Goal: Navigation & Orientation: Find specific page/section

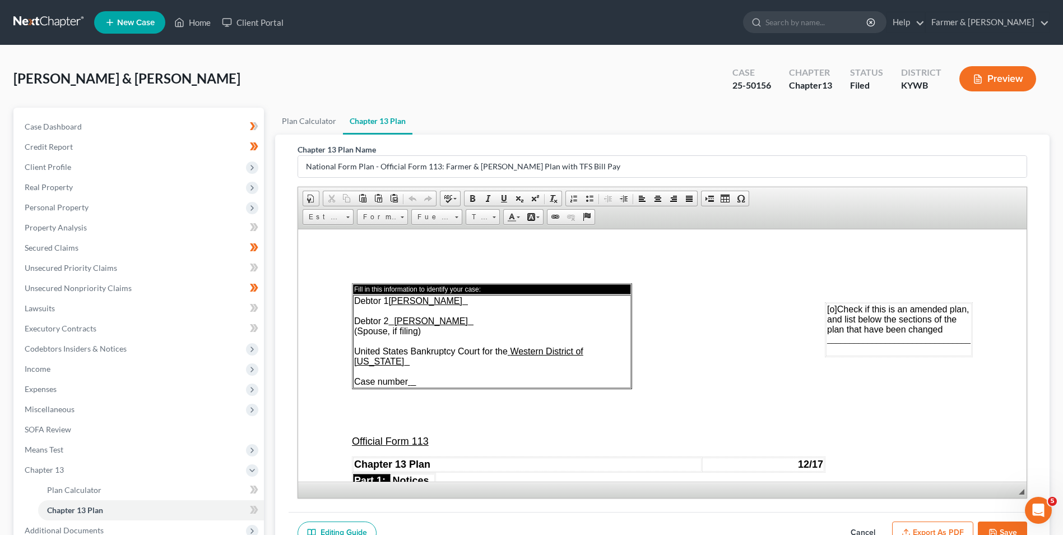
scroll to position [617, 0]
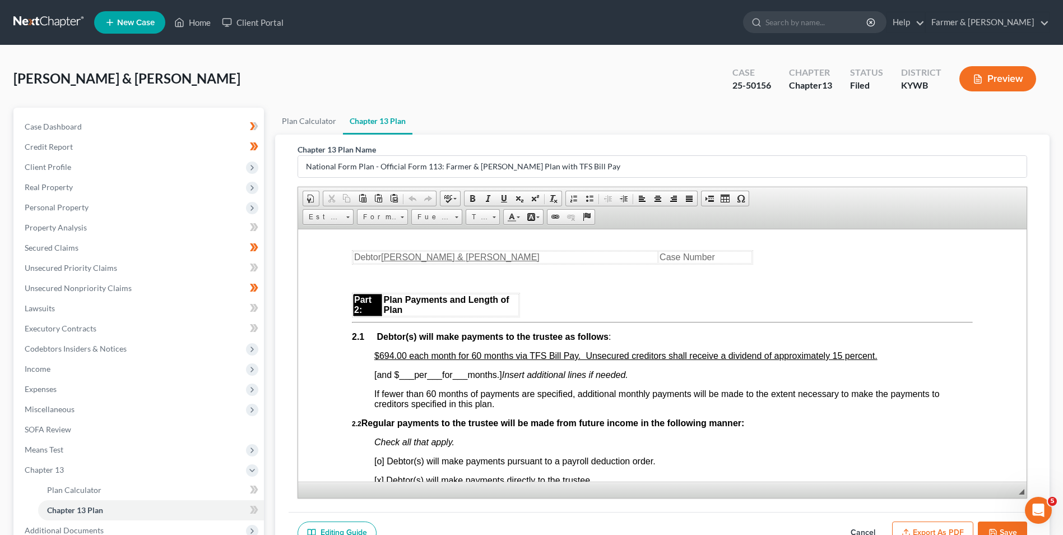
click at [41, 16] on link at bounding box center [49, 22] width 72 height 20
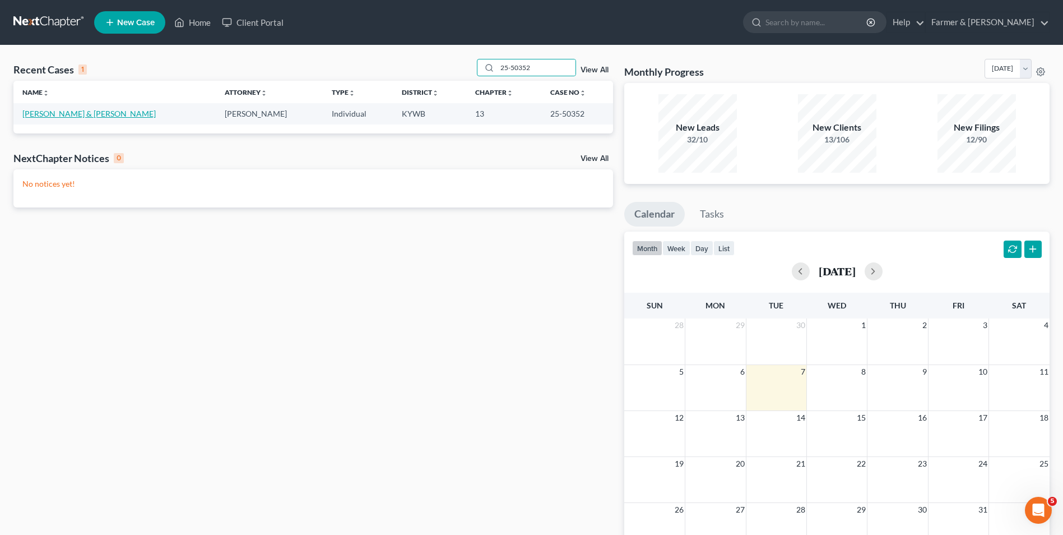
type input "25-50352"
click at [63, 113] on link "[PERSON_NAME] & [PERSON_NAME]" at bounding box center [88, 114] width 133 height 10
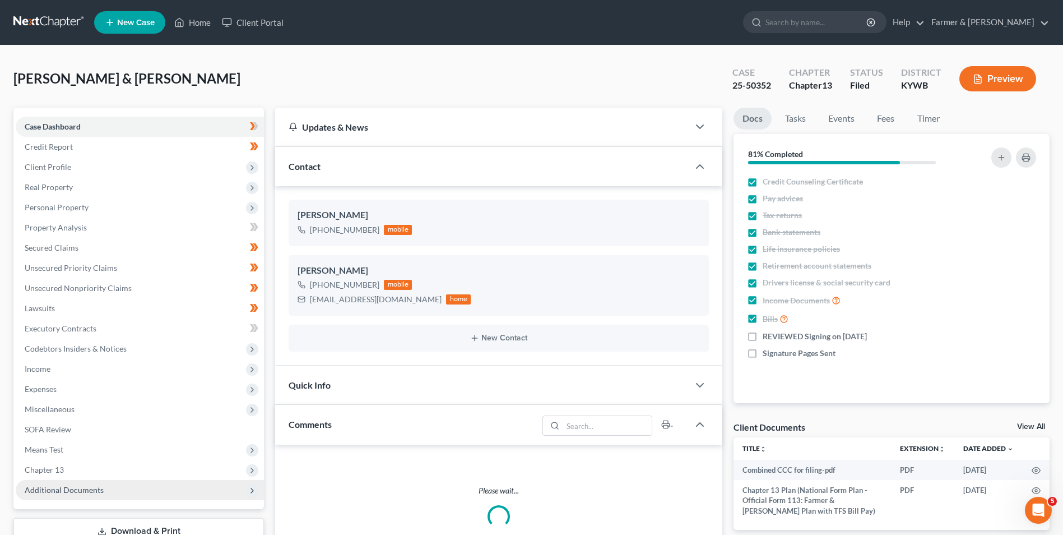
scroll to position [224, 0]
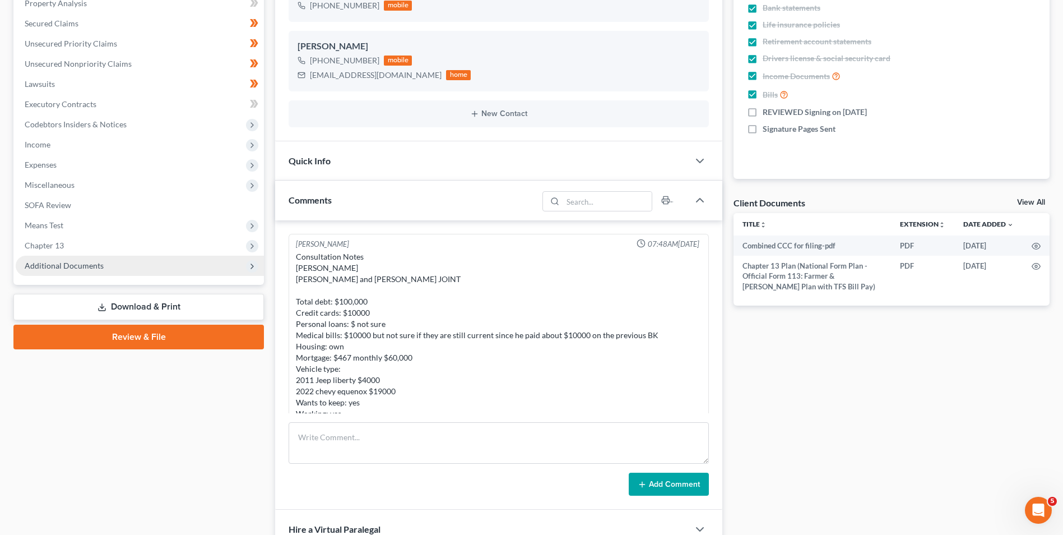
click at [71, 269] on span "Additional Documents" at bounding box center [64, 266] width 79 height 10
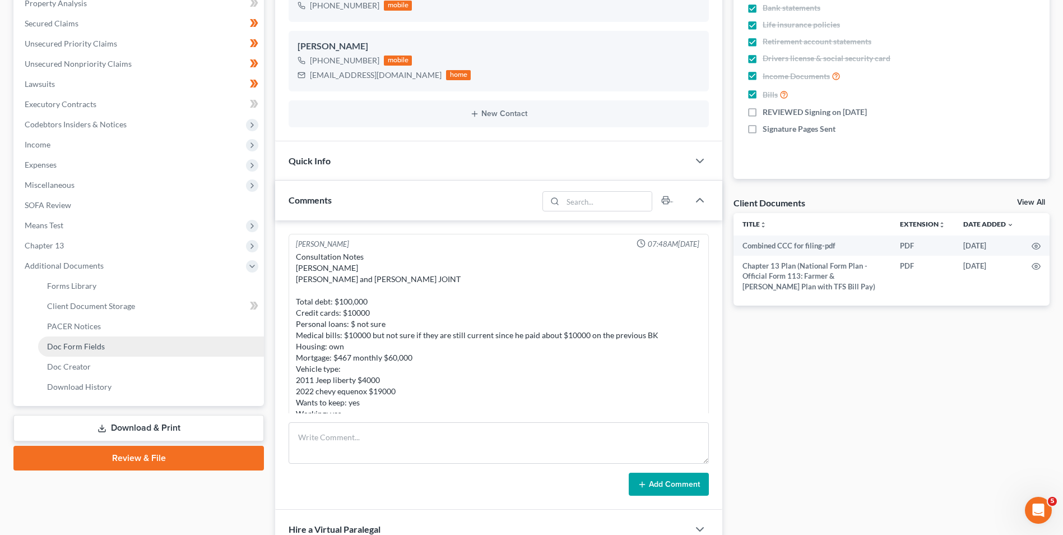
scroll to position [465, 0]
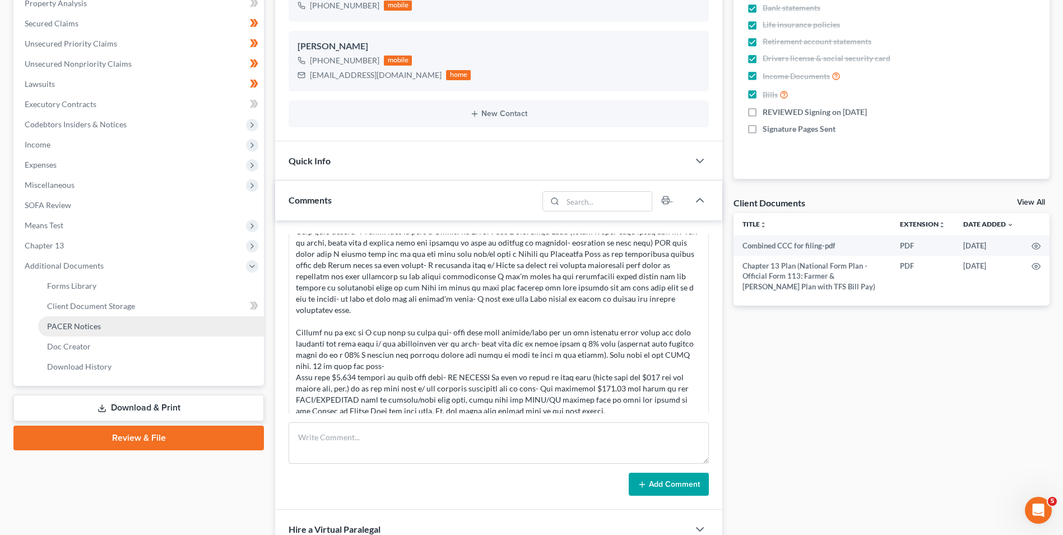
click at [91, 327] on span "PACER Notices" at bounding box center [74, 326] width 54 height 10
